Goal: Information Seeking & Learning: Find specific page/section

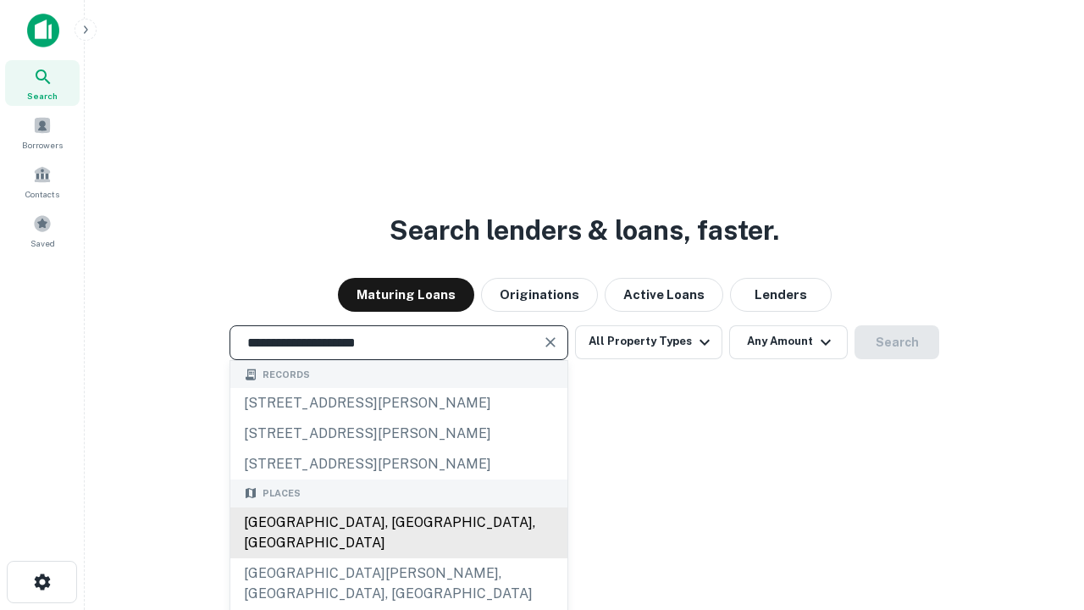
click at [398, 558] on div "[GEOGRAPHIC_DATA], [GEOGRAPHIC_DATA], [GEOGRAPHIC_DATA]" at bounding box center [398, 532] width 337 height 51
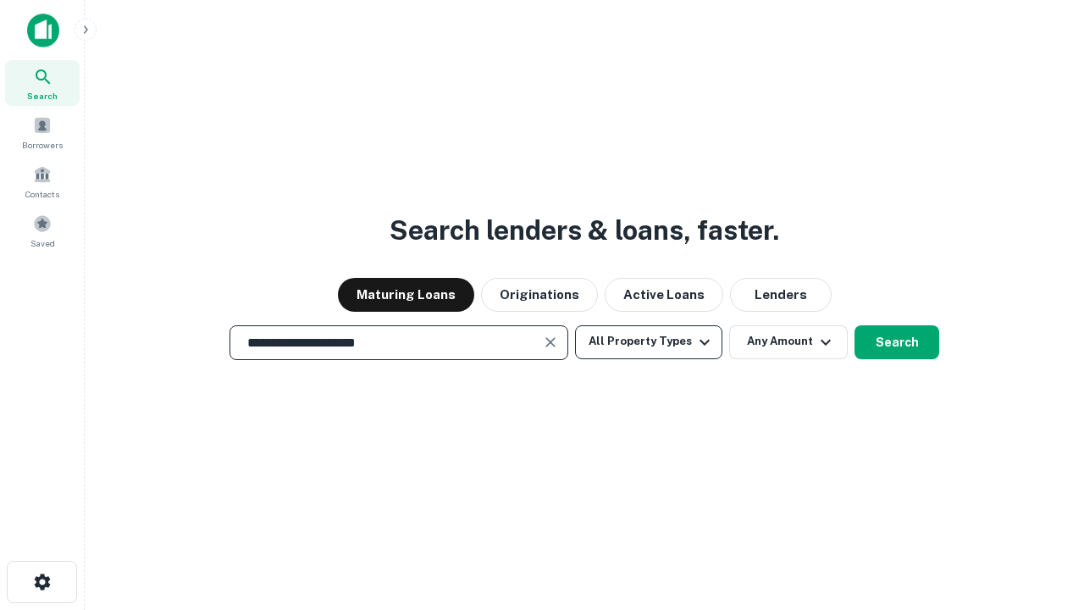
type input "**********"
click at [649, 341] on button "All Property Types" at bounding box center [648, 342] width 147 height 34
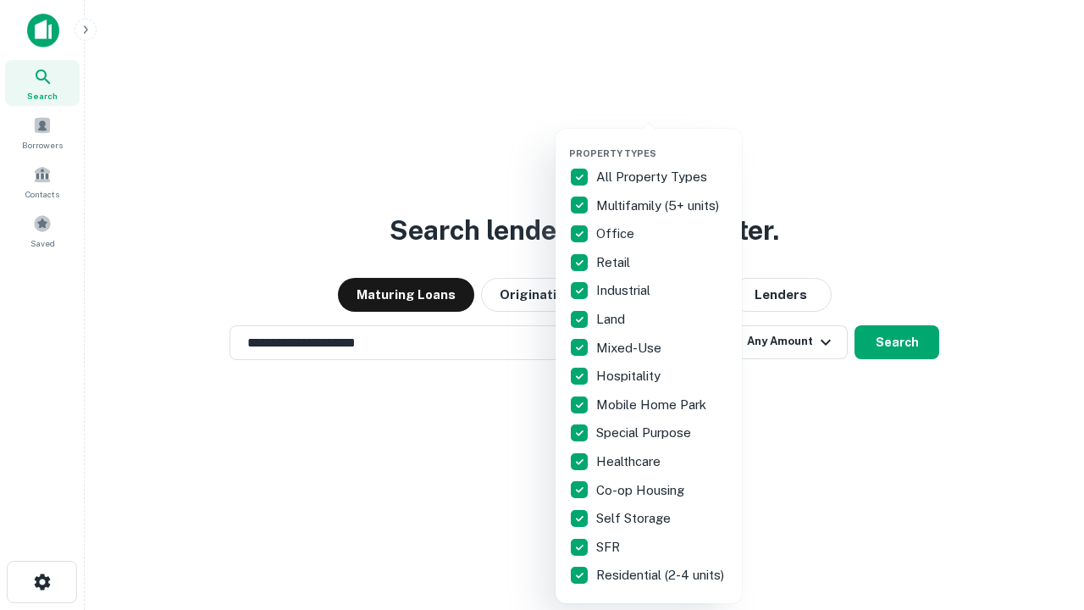
click at [662, 142] on button "button" at bounding box center [662, 142] width 186 height 1
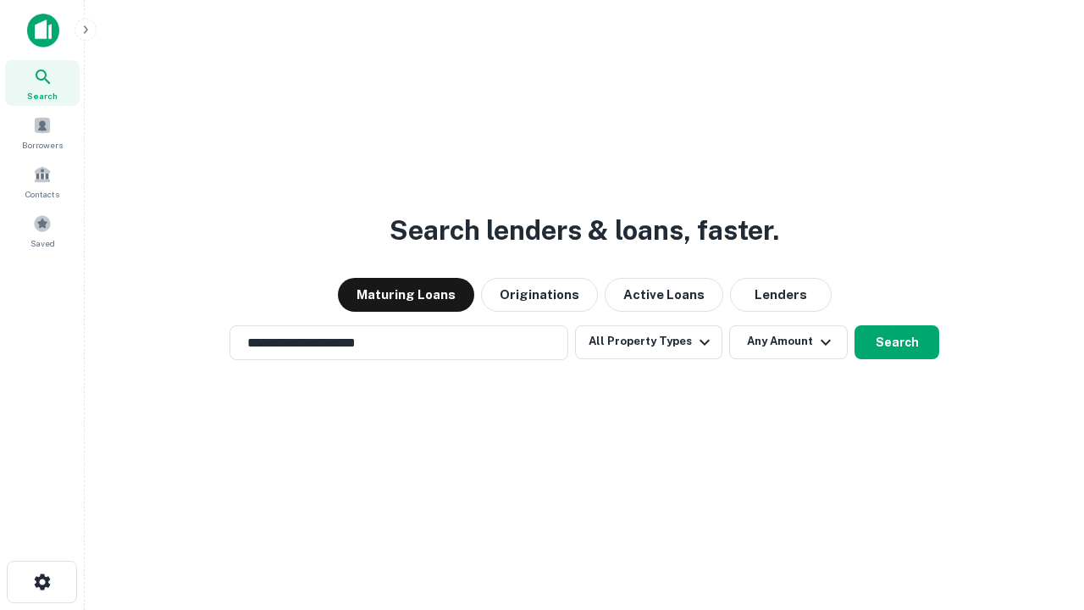
scroll to position [26, 0]
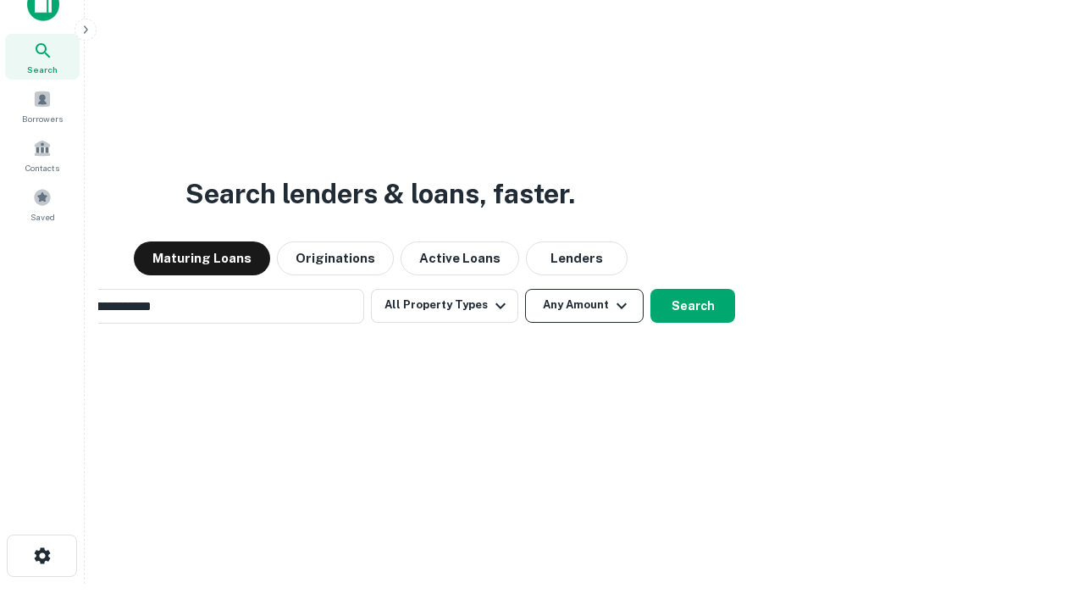
click at [525, 289] on button "Any Amount" at bounding box center [584, 306] width 119 height 34
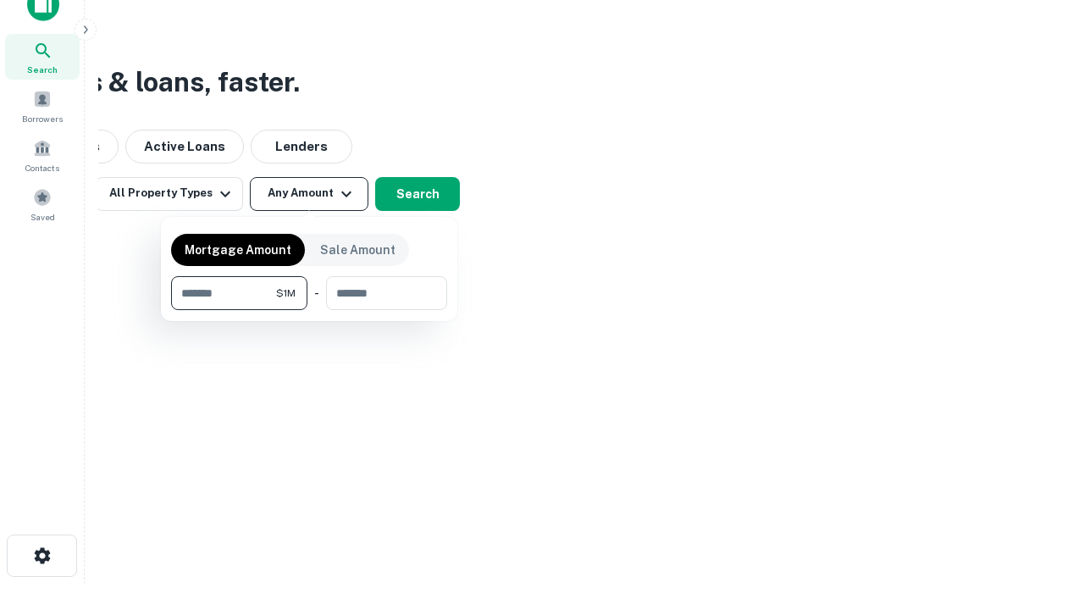
scroll to position [27, 0]
type input "*******"
click at [309, 310] on button "button" at bounding box center [309, 310] width 276 height 1
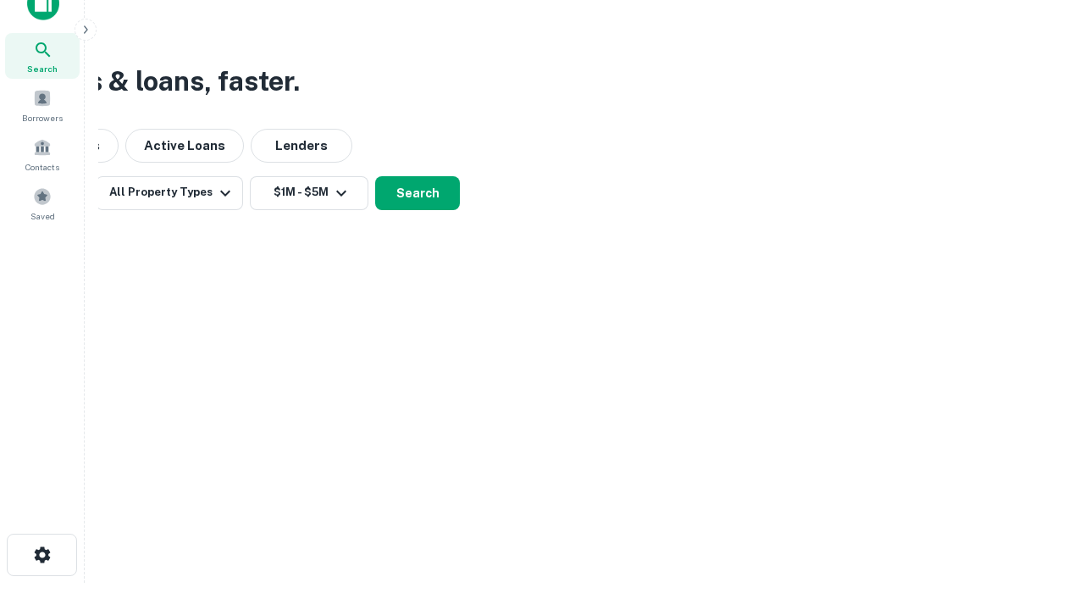
scroll to position [26, 0]
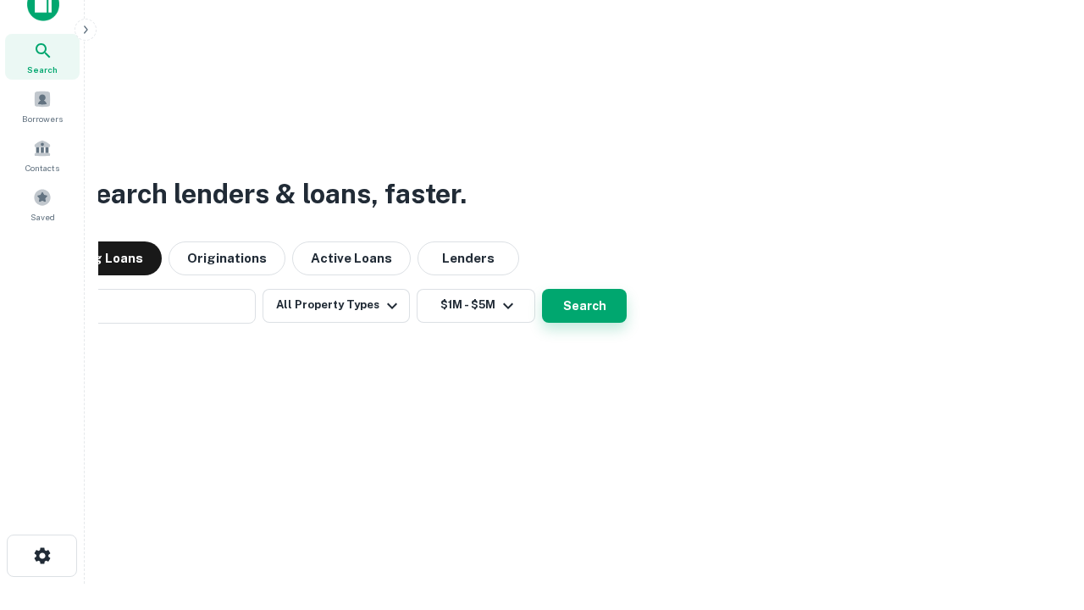
click at [542, 289] on button "Search" at bounding box center [584, 306] width 85 height 34
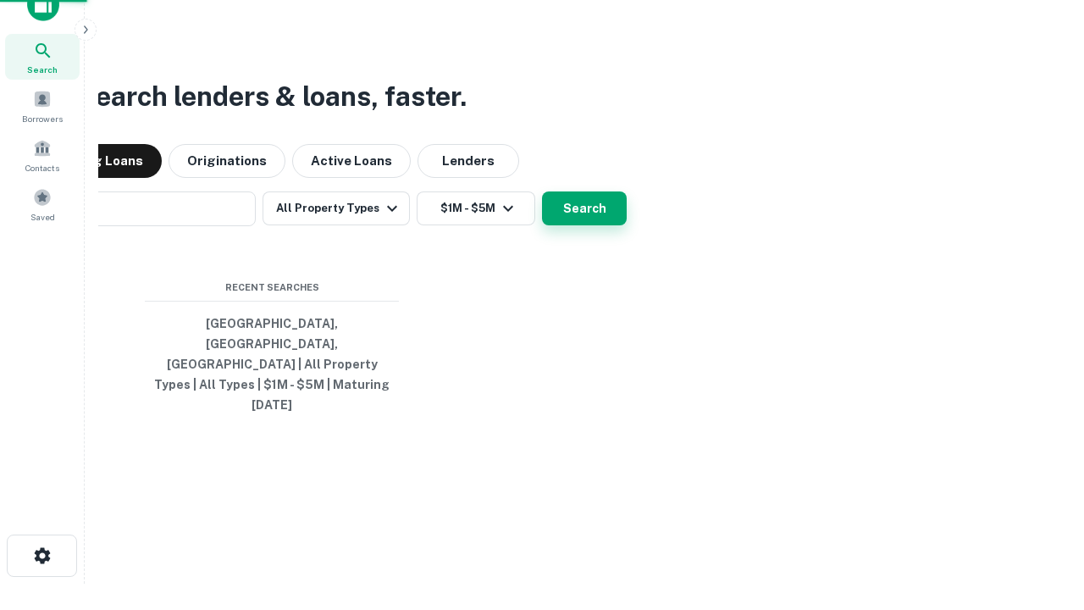
scroll to position [27, 0]
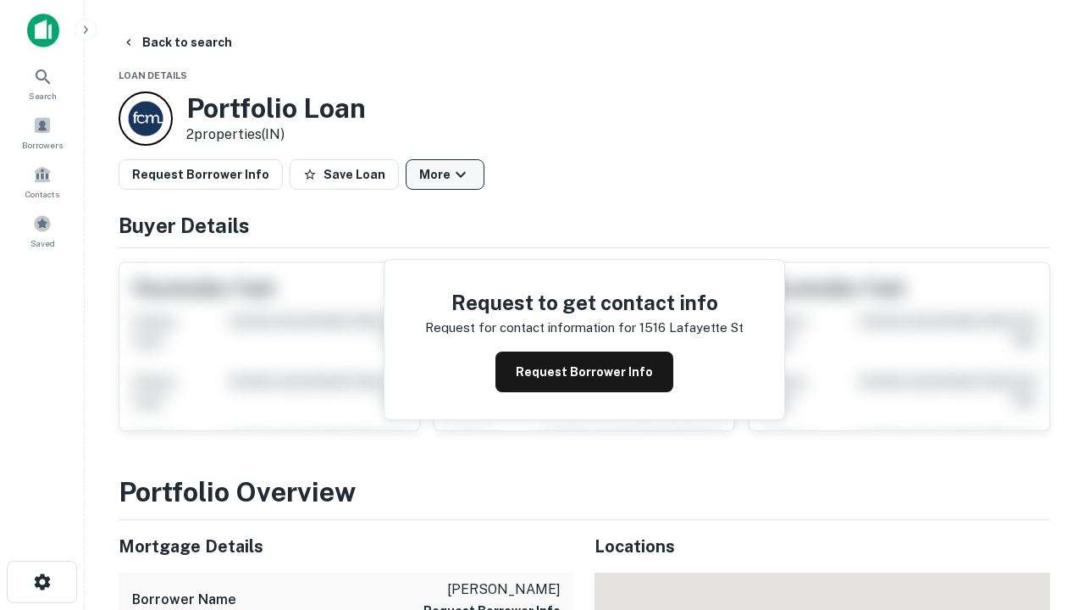
click at [445, 174] on button "More" at bounding box center [445, 174] width 79 height 30
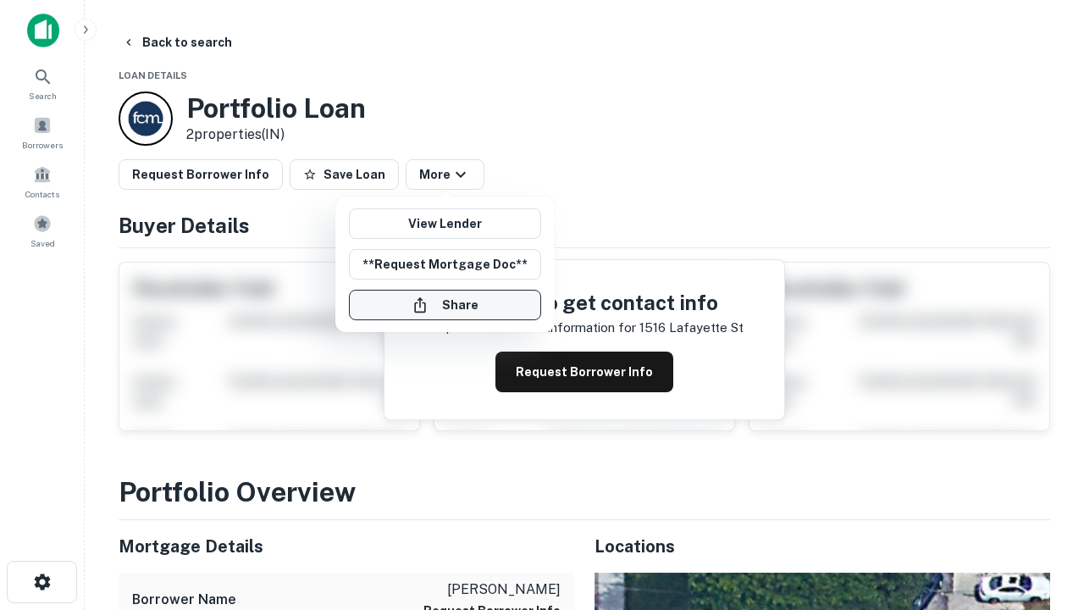
click at [445, 305] on button "Share" at bounding box center [445, 305] width 192 height 30
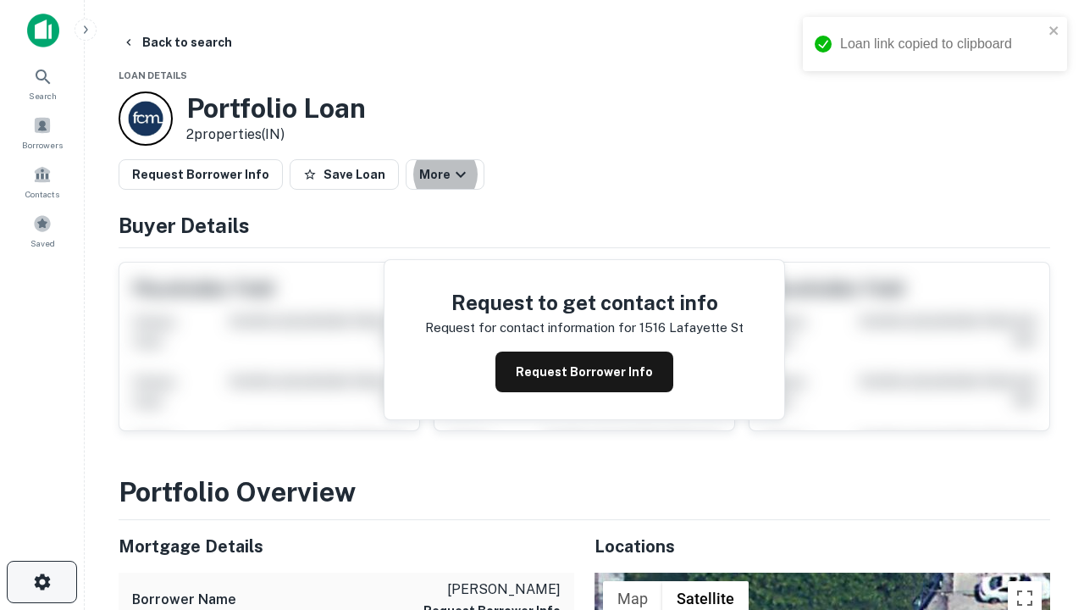
click at [41, 582] on icon "button" at bounding box center [42, 582] width 20 height 20
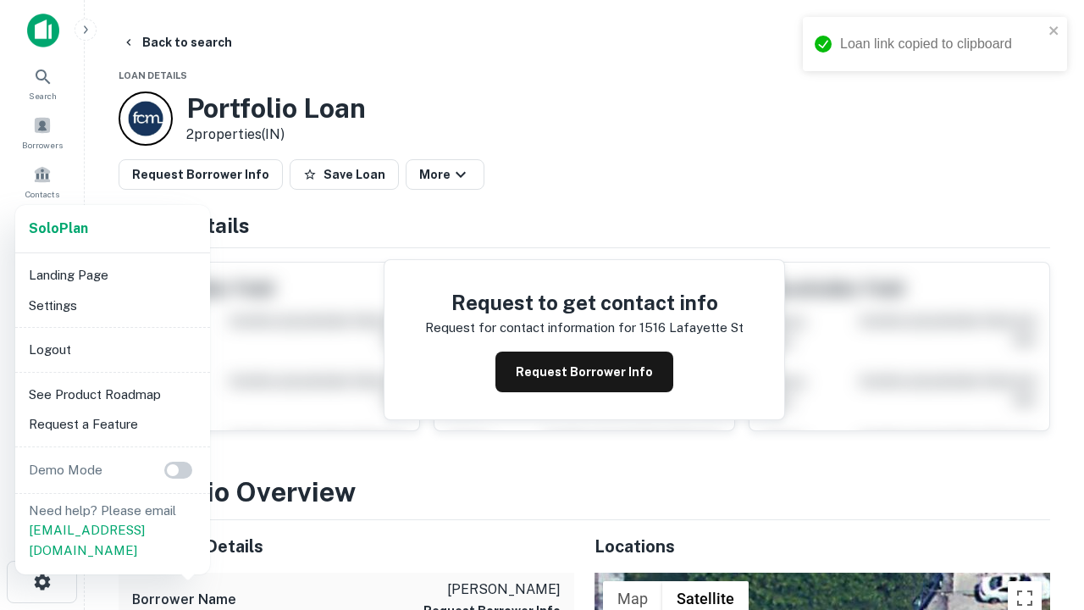
click at [112, 349] on li "Logout" at bounding box center [112, 349] width 181 height 30
